Goal: Task Accomplishment & Management: Manage account settings

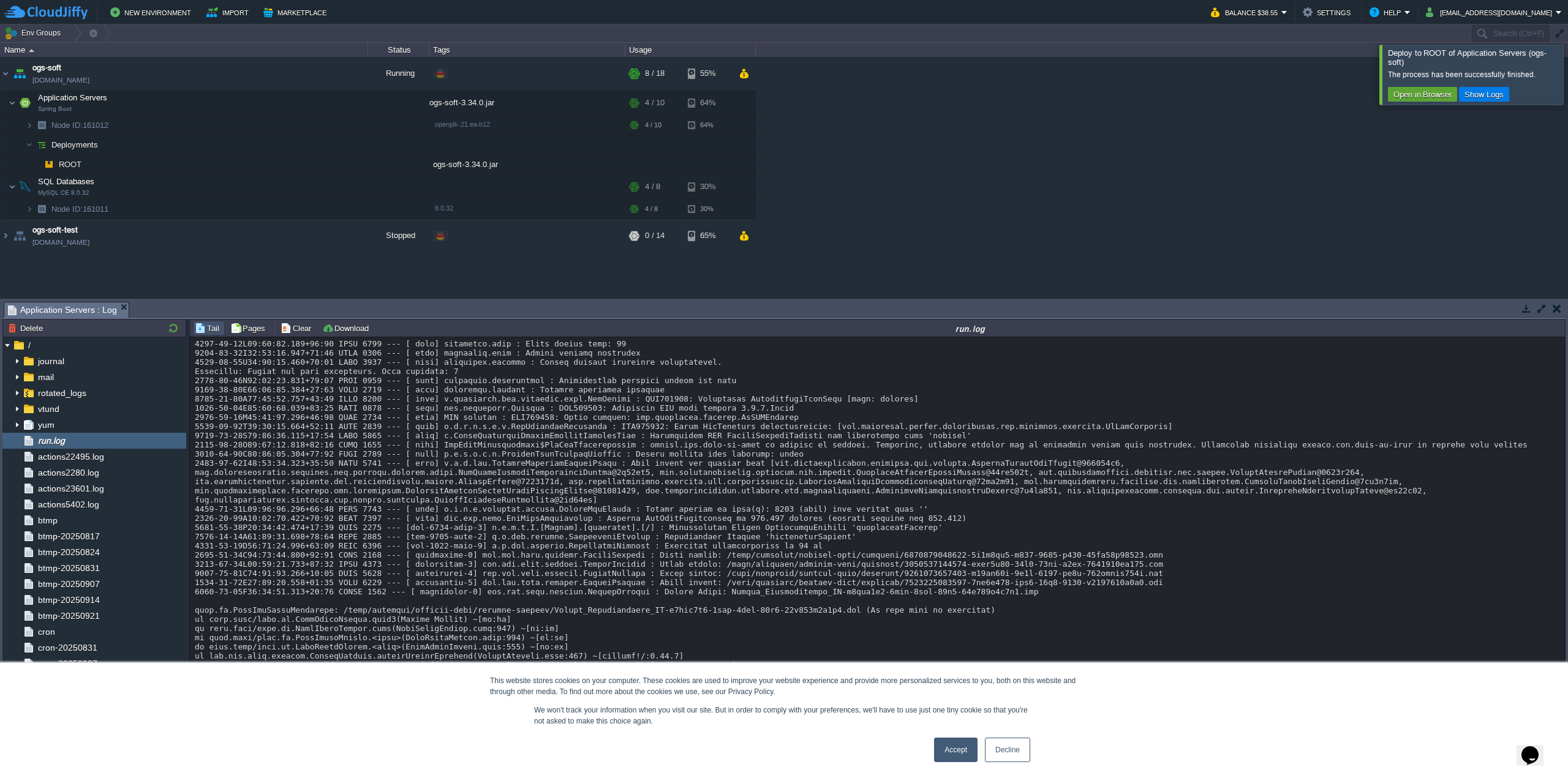
scroll to position [95, 0]
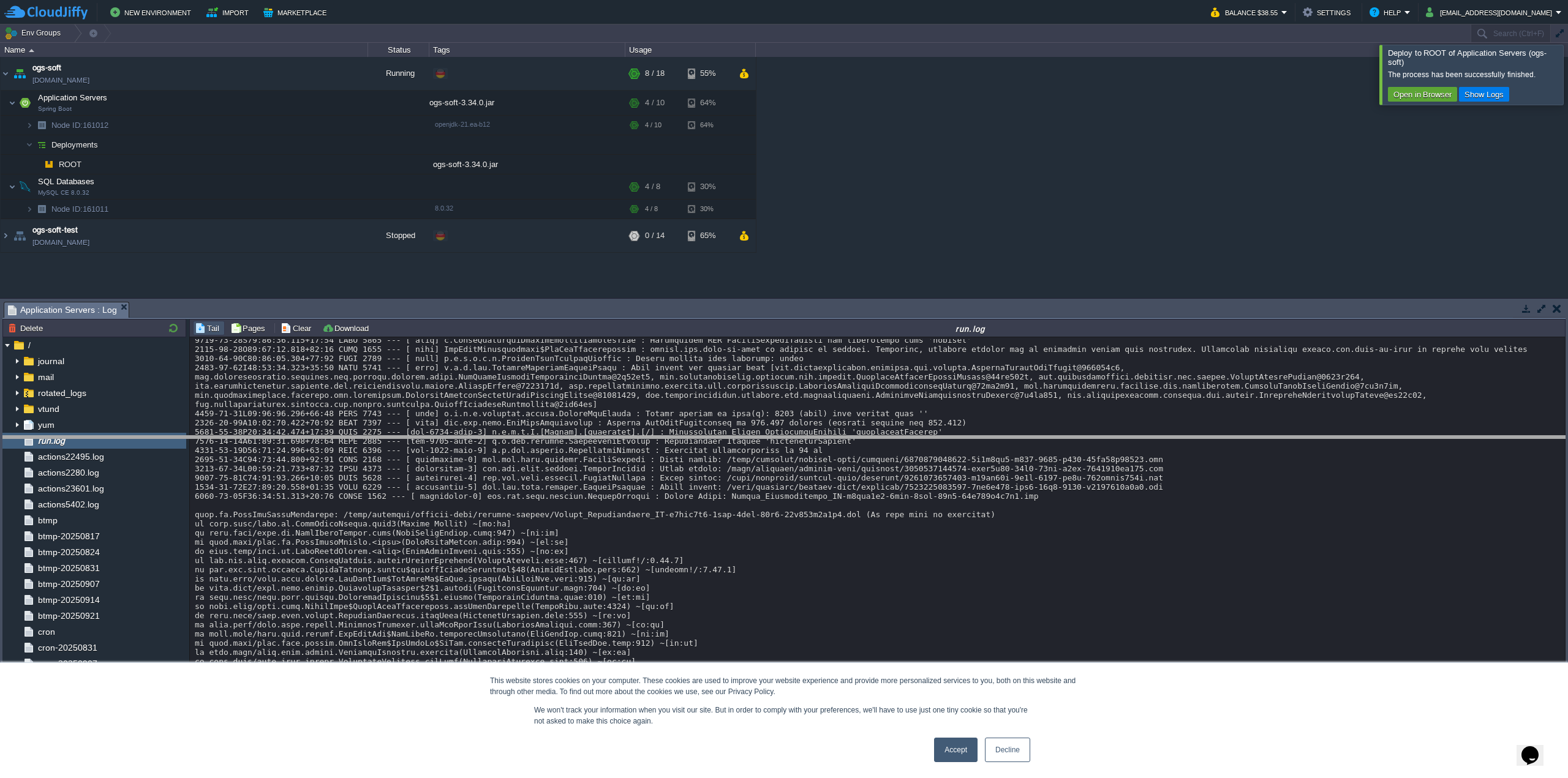
drag, startPoint x: 293, startPoint y: 304, endPoint x: 293, endPoint y: 452, distance: 148.0
click at [293, 452] on body "New Environment Import Marketplace Bonus $0.00 Upgrade Account Balance $38.55 S…" at bounding box center [784, 389] width 1568 height 778
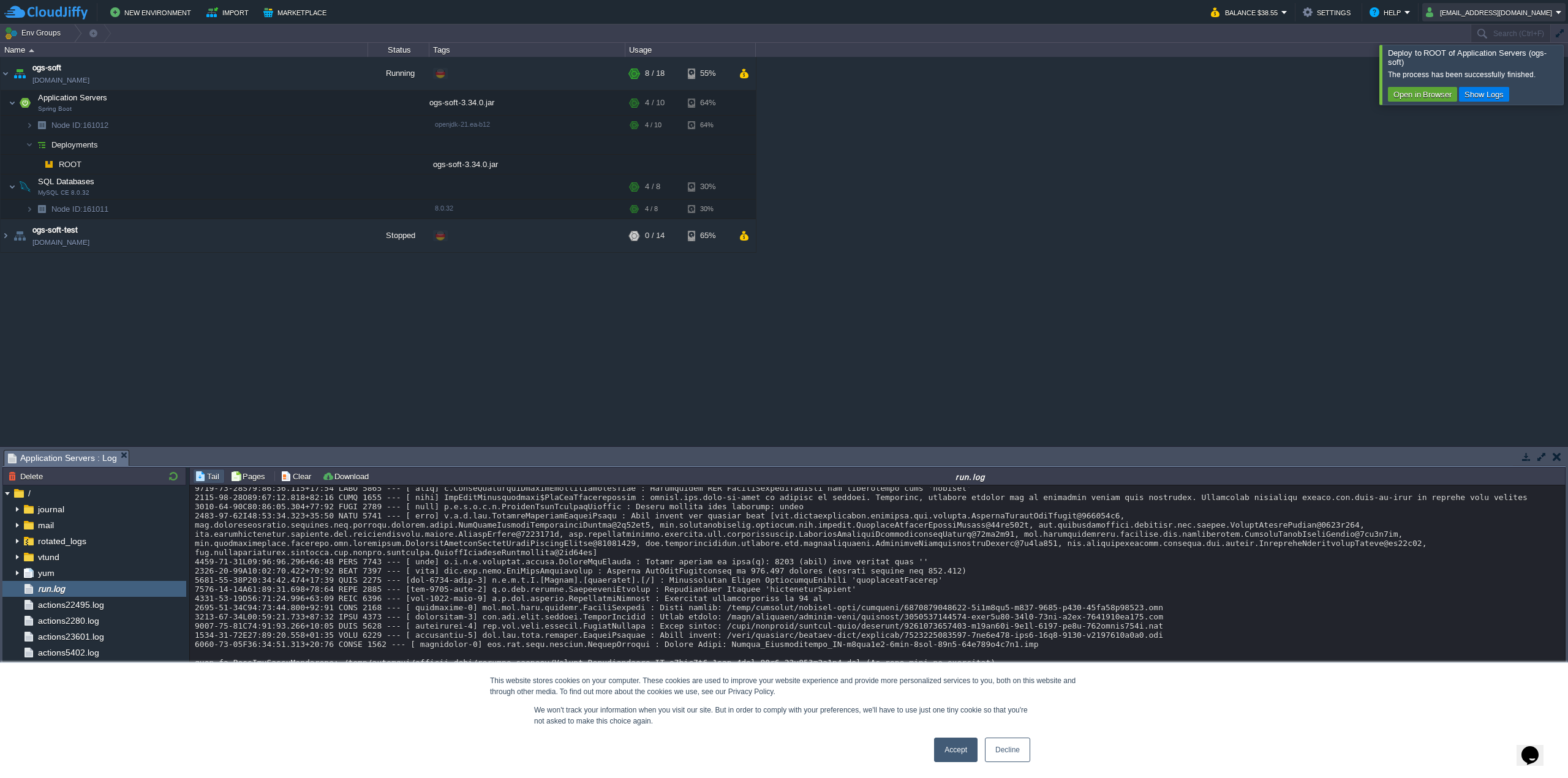
click at [1493, 17] on button "[EMAIL_ADDRESS][DOMAIN_NAME]" at bounding box center [1490, 12] width 130 height 15
click at [1567, 87] on div at bounding box center [1583, 74] width 0 height 59
click at [1468, 11] on button "[EMAIL_ADDRESS][DOMAIN_NAME]" at bounding box center [1490, 12] width 130 height 15
click at [1476, 66] on span "Sign out" at bounding box center [1487, 64] width 29 height 10
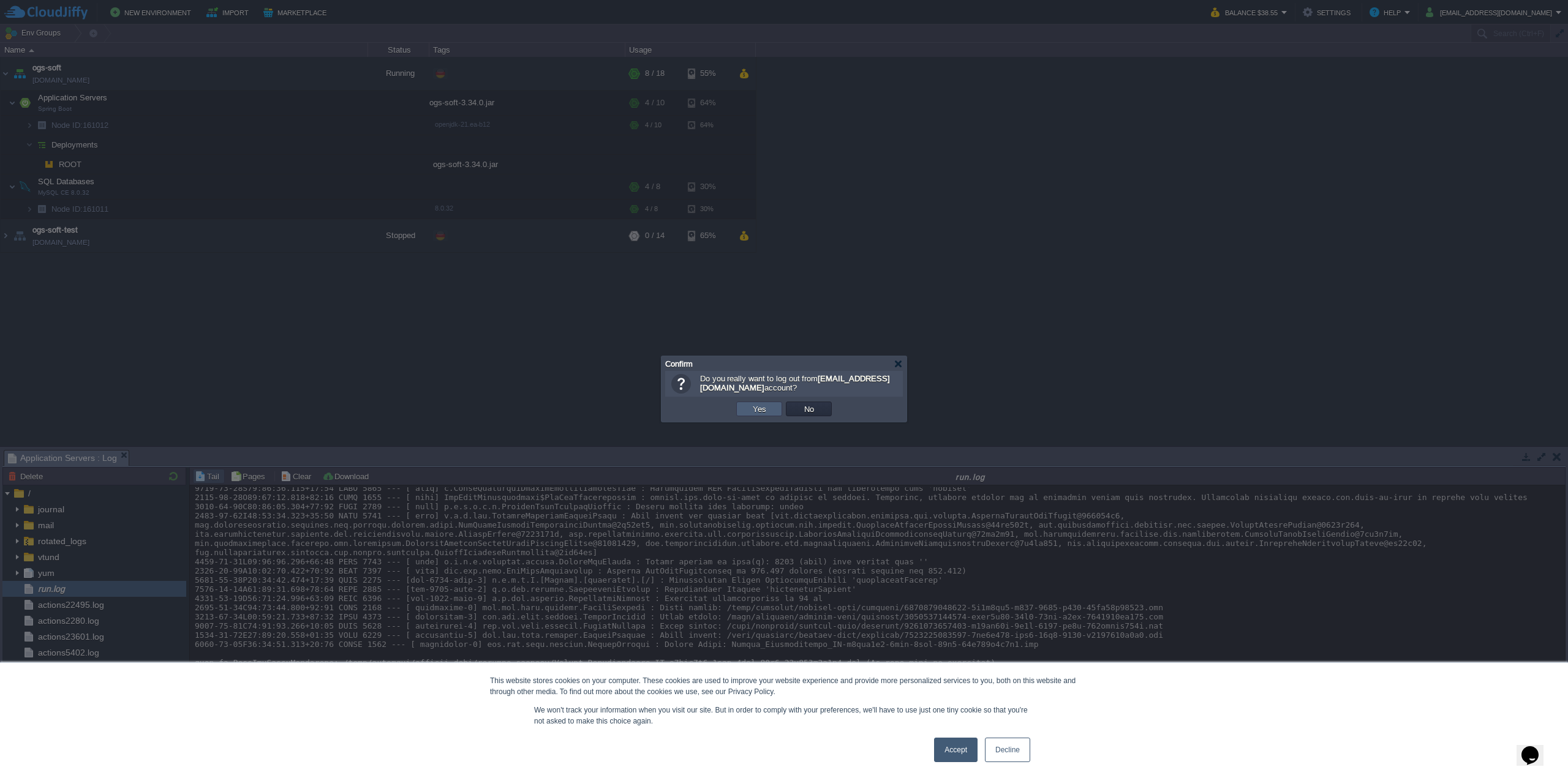
click at [765, 405] on button "Yes" at bounding box center [759, 408] width 21 height 11
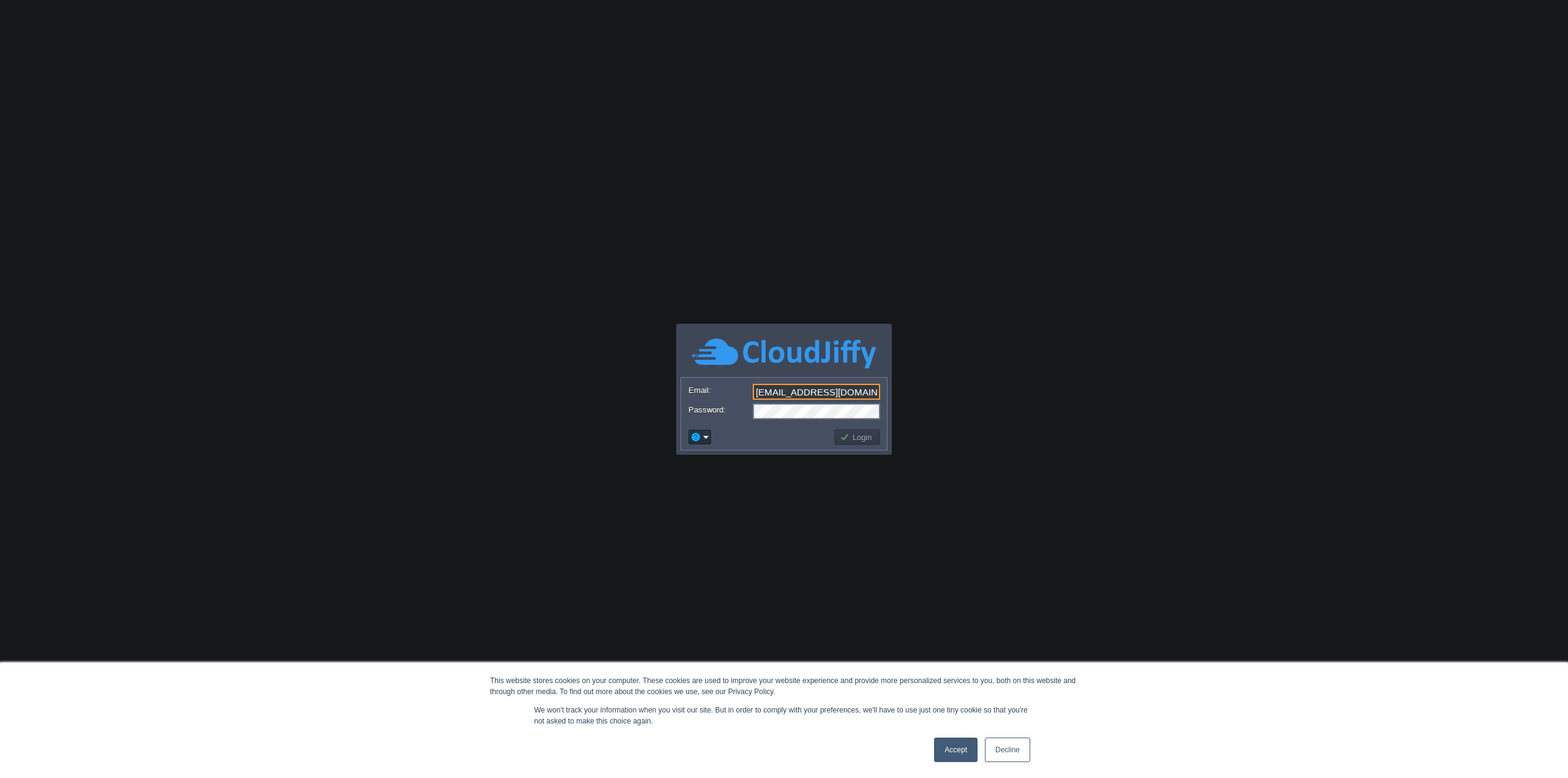
click at [853, 394] on input "[EMAIL_ADDRESS][DOMAIN_NAME]" at bounding box center [817, 392] width 128 height 16
drag, startPoint x: 850, startPoint y: 387, endPoint x: 847, endPoint y: 398, distance: 11.4
click at [850, 387] on input "[EMAIL_ADDRESS][DOMAIN_NAME]" at bounding box center [817, 392] width 128 height 16
type input "eu.barbu@gmail.com"
click at [858, 442] on td "Login" at bounding box center [857, 437] width 46 height 16
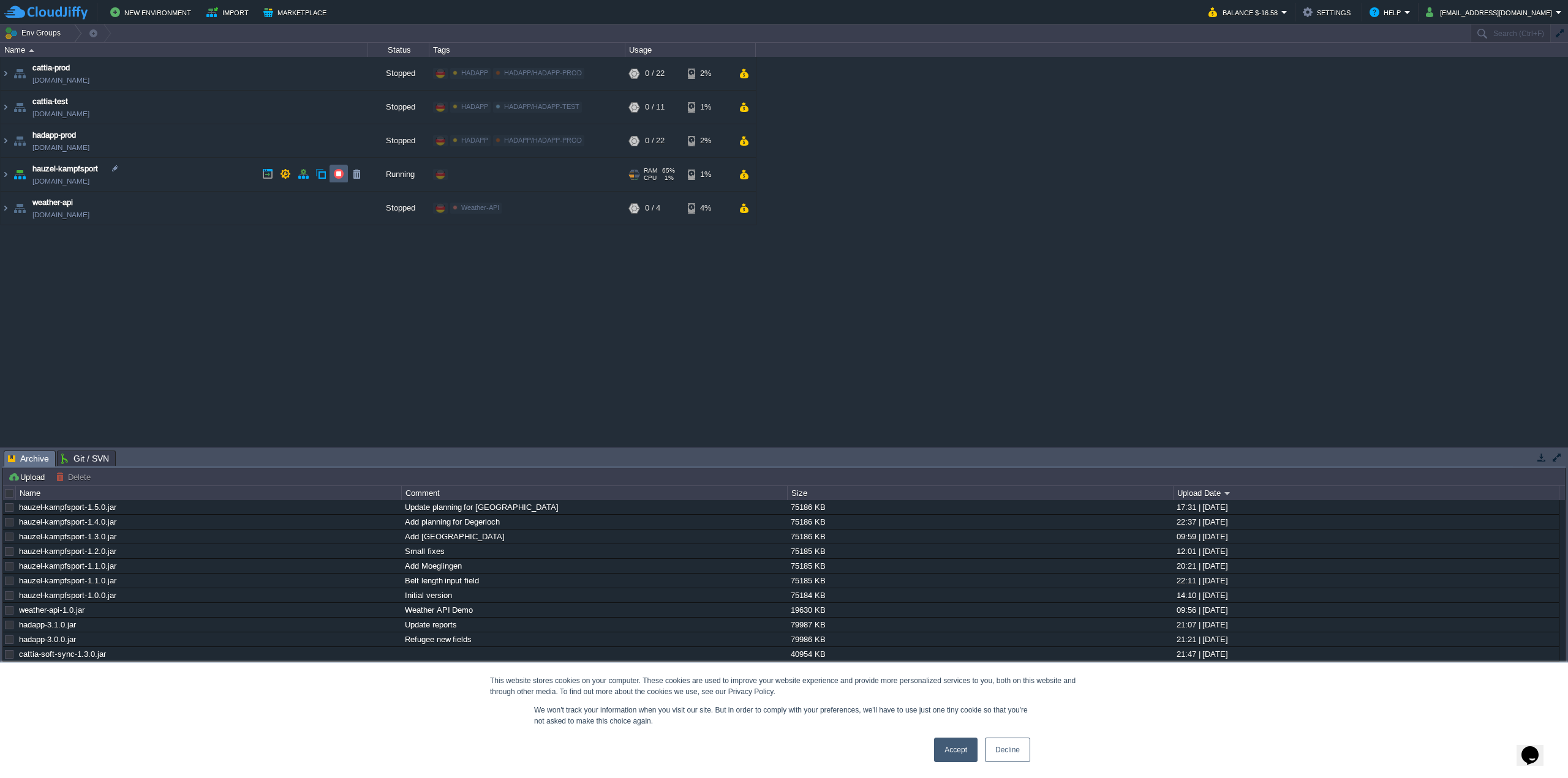
click at [337, 176] on button "button" at bounding box center [338, 174] width 11 height 11
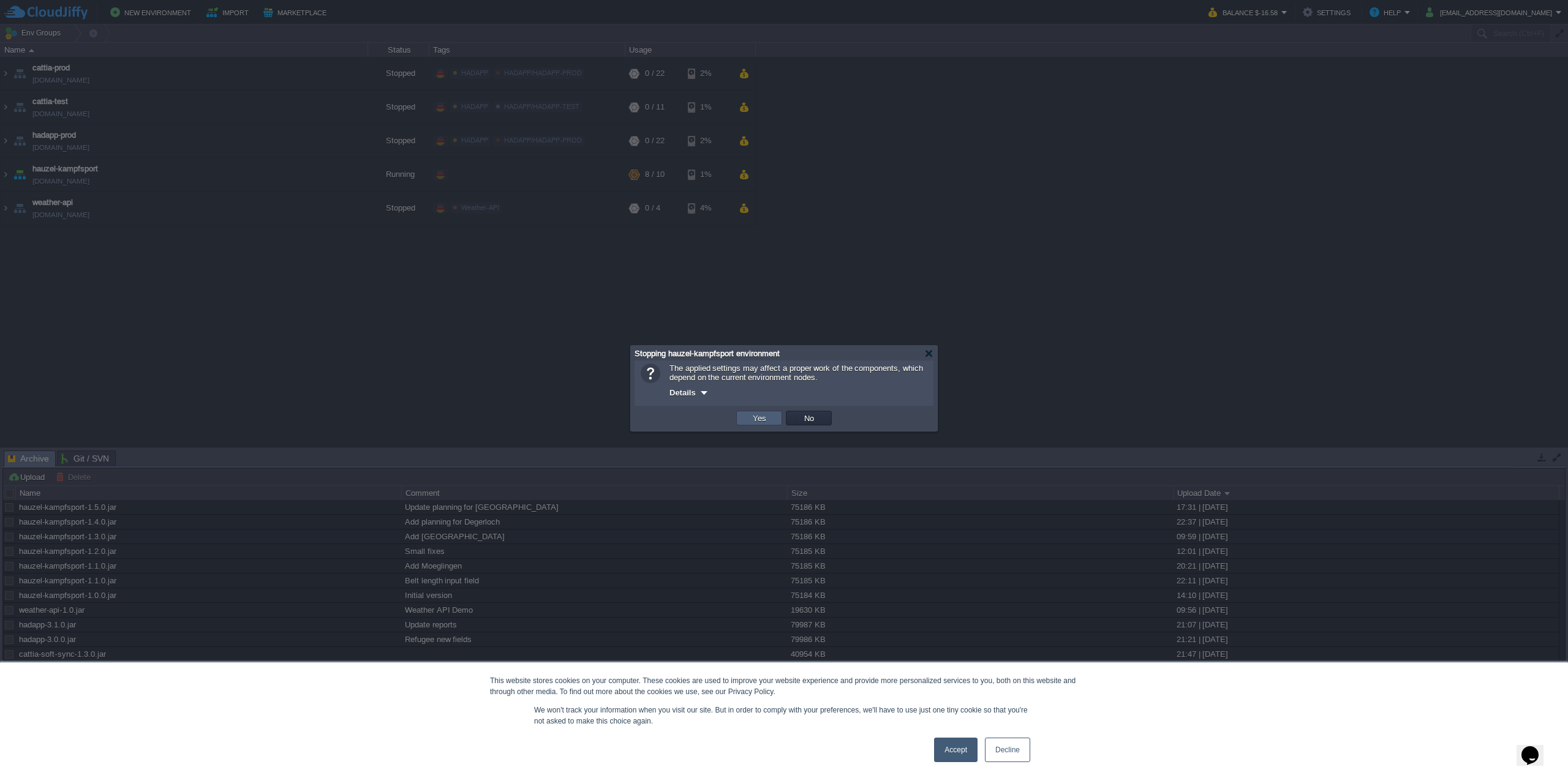
click at [742, 420] on td "Yes" at bounding box center [759, 418] width 46 height 15
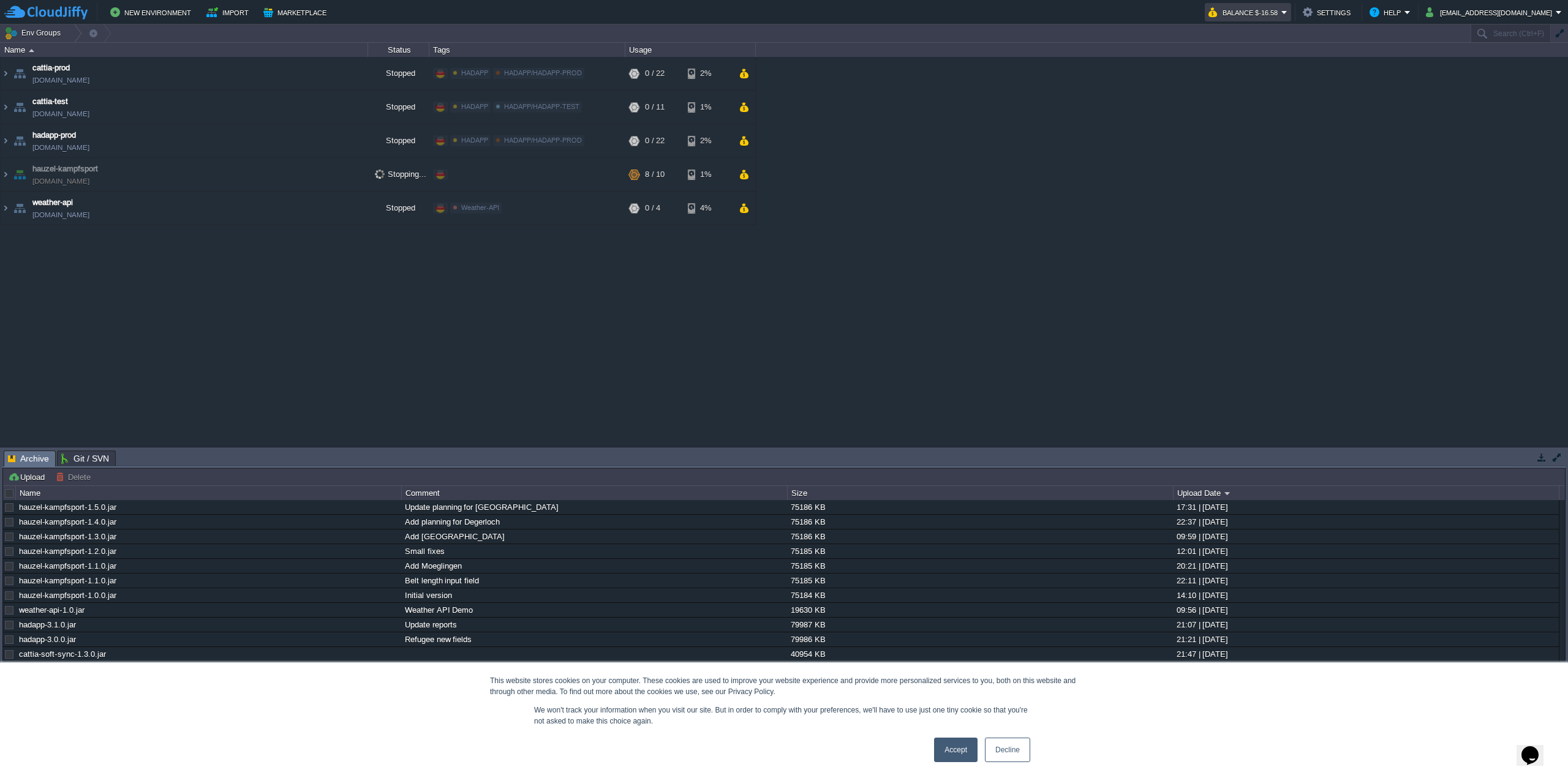
click at [1272, 10] on button "Balance $-16.58" at bounding box center [1244, 12] width 73 height 15
click at [1252, 91] on span "Refill Balance" at bounding box center [1272, 87] width 49 height 10
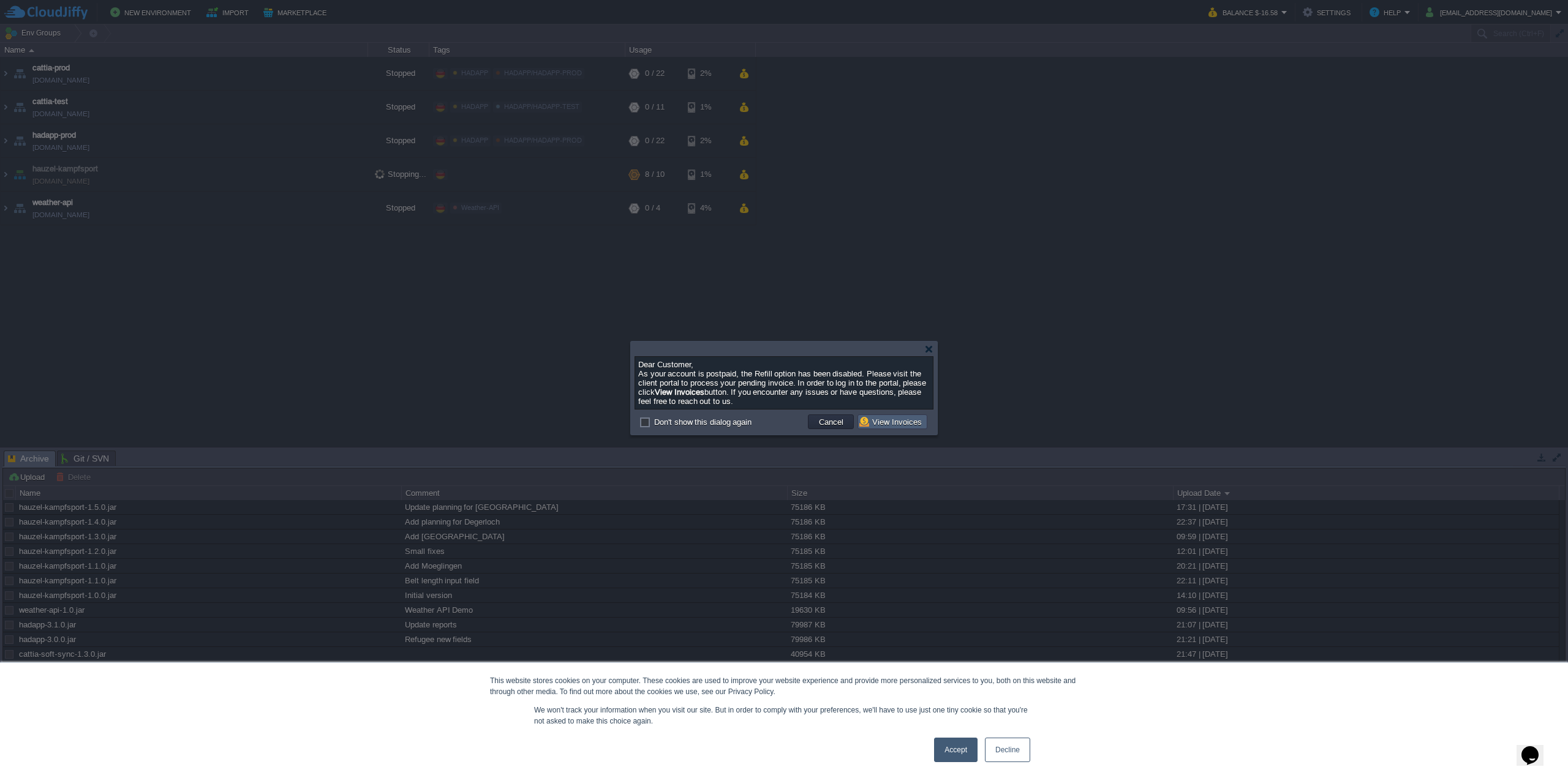
click at [866, 427] on button "View Invoices" at bounding box center [892, 422] width 66 height 11
